Goal: Task Accomplishment & Management: Manage account settings

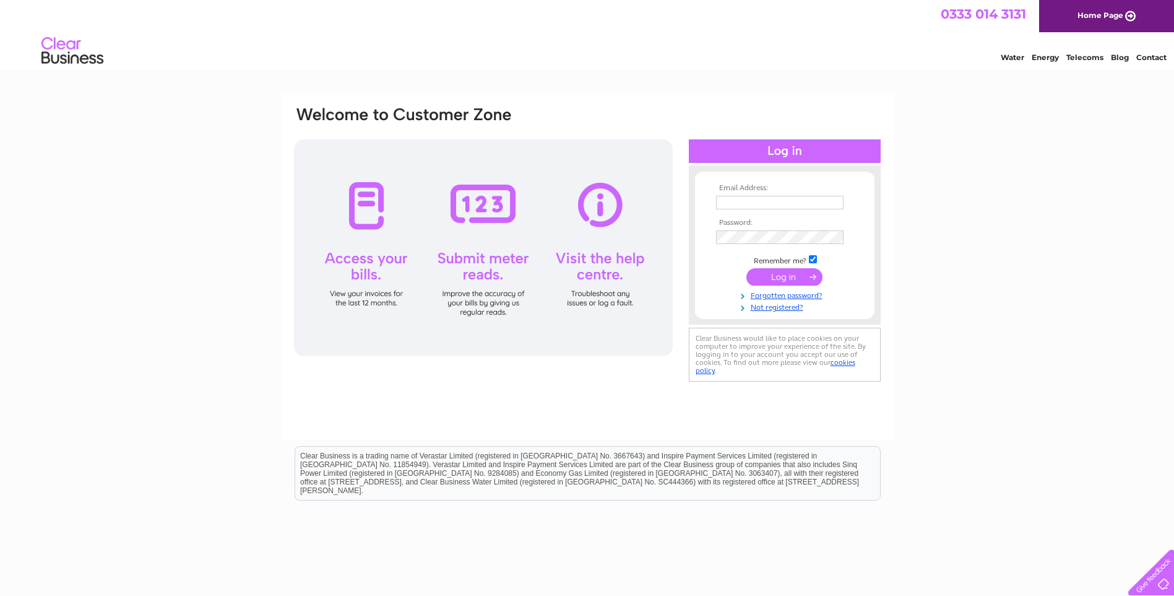
type input "[EMAIL_ADDRESS][DOMAIN_NAME]"
click at [781, 277] on input "submit" at bounding box center [785, 276] width 76 height 17
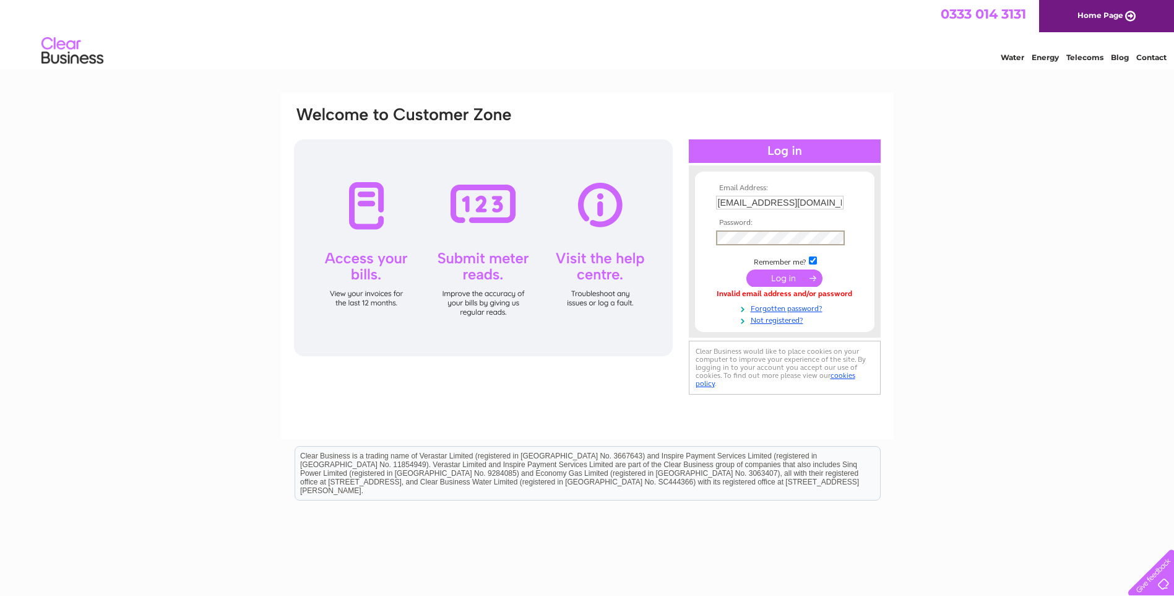
click at [638, 226] on div "Email Address: accounts@lochire.co.uk Password:" at bounding box center [587, 251] width 589 height 292
click at [620, 422] on div "Email Address: accounts@lochire.co.uk Password:" at bounding box center [587, 266] width 613 height 347
click at [799, 272] on input "submit" at bounding box center [785, 276] width 76 height 17
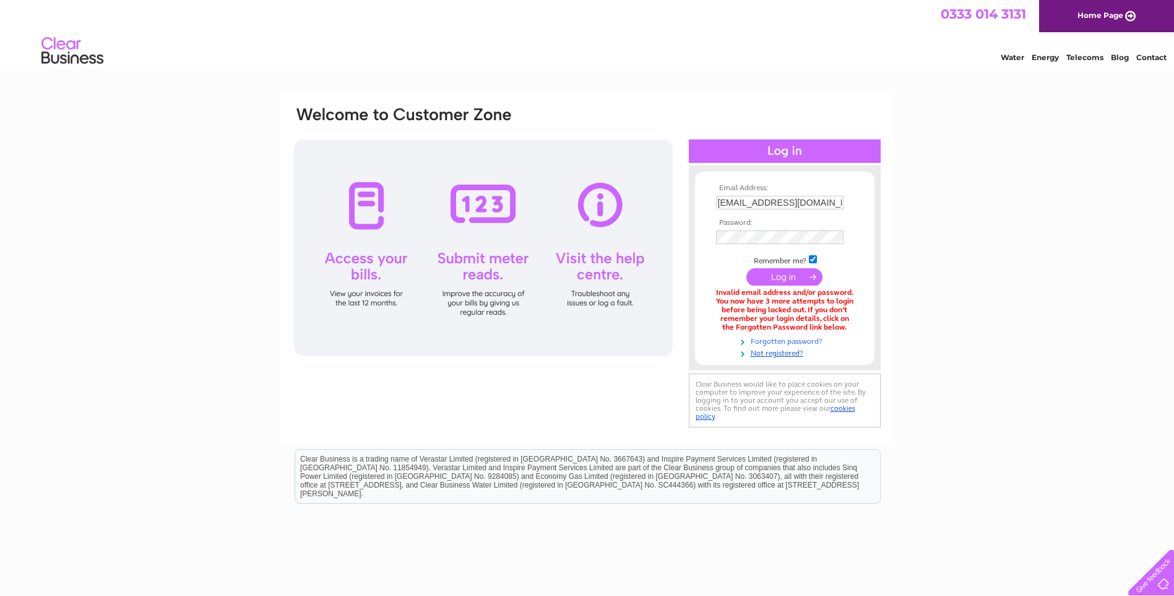
click at [786, 337] on link "Forgotten password?" at bounding box center [786, 340] width 141 height 12
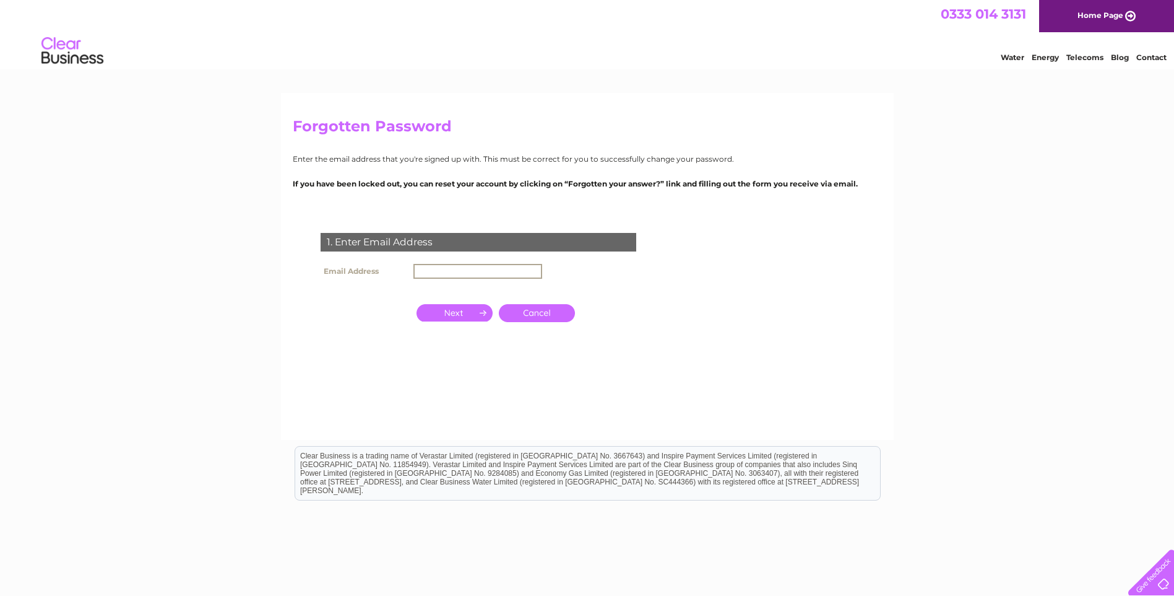
click at [449, 268] on input "text" at bounding box center [478, 271] width 129 height 15
type input "[EMAIL_ADDRESS][DOMAIN_NAME]"
click at [475, 311] on input "button" at bounding box center [455, 312] width 76 height 17
